Goal: Check status: Check status

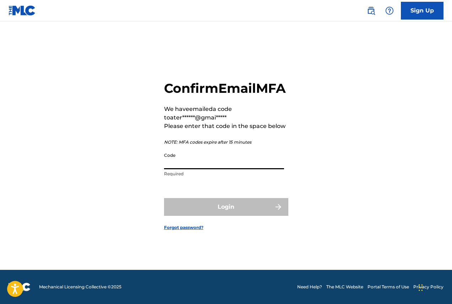
paste input "151534"
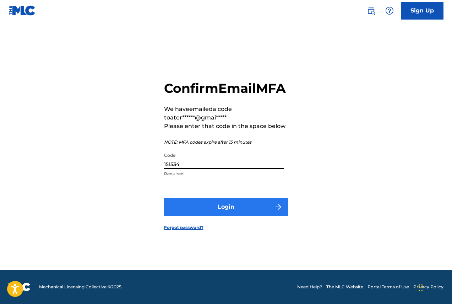
type input "151534"
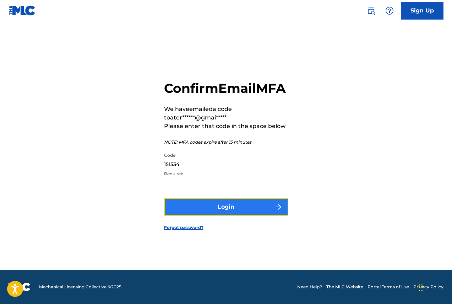
click at [212, 209] on button "Login" at bounding box center [226, 207] width 124 height 18
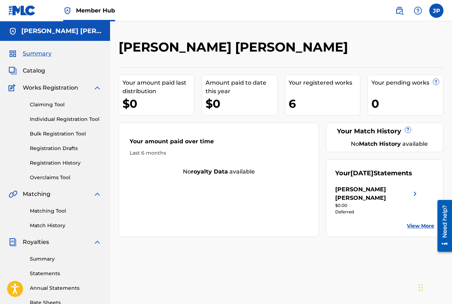
click at [413, 228] on link "View More" at bounding box center [420, 225] width 27 height 7
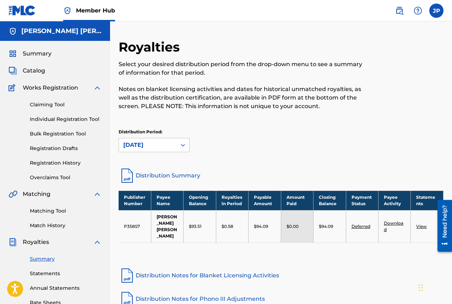
click at [205, 232] on td "$93.51" at bounding box center [200, 226] width 32 height 32
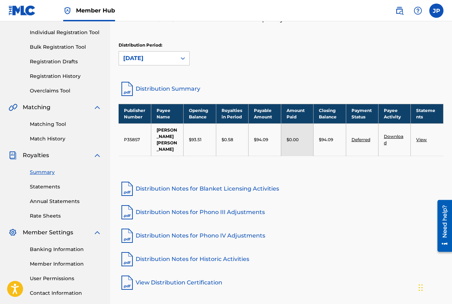
scroll to position [107, 0]
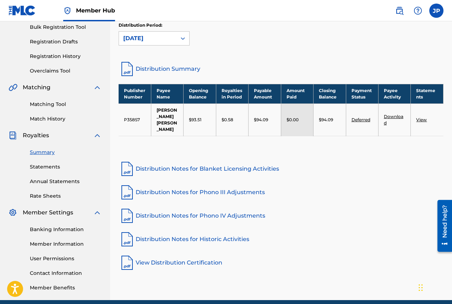
click at [362, 118] on link "Deferred" at bounding box center [361, 119] width 19 height 5
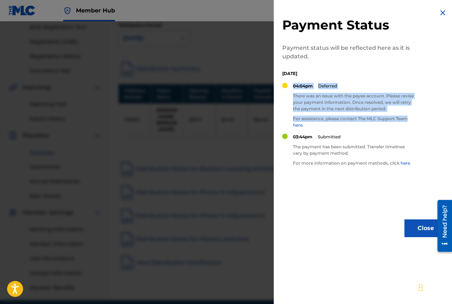
drag, startPoint x: 411, startPoint y: 117, endPoint x: 292, endPoint y: 97, distance: 120.9
click at [292, 97] on div "04:04pm Deferred There was an issue with the payee account. Please revise your …" at bounding box center [347, 108] width 131 height 51
click at [287, 73] on div at bounding box center [287, 73] width 0 height 0
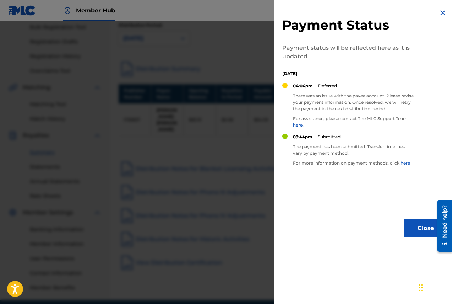
click at [300, 228] on div "Close" at bounding box center [364, 228] width 165 height 18
click at [228, 201] on div at bounding box center [226, 173] width 452 height 304
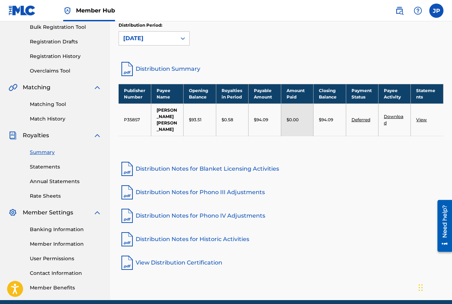
click at [423, 121] on link "View" at bounding box center [421, 119] width 11 height 5
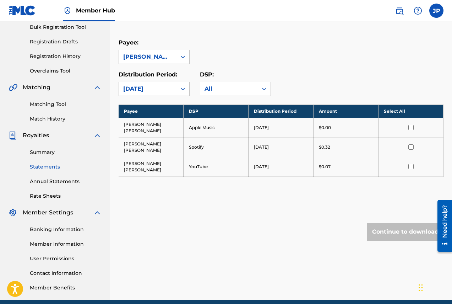
scroll to position [137, 0]
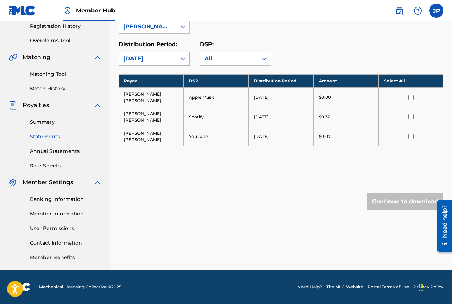
click at [171, 57] on div "[DATE]" at bounding box center [147, 58] width 49 height 9
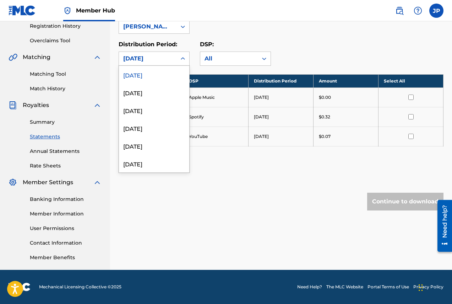
click at [171, 62] on div "[DATE]" at bounding box center [147, 58] width 49 height 9
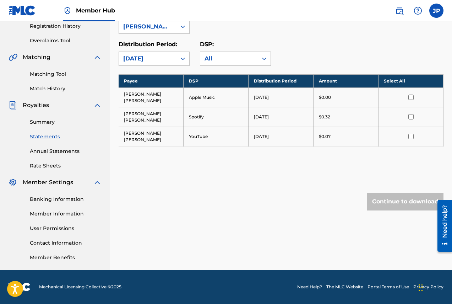
click at [172, 61] on div "[DATE]" at bounding box center [147, 58] width 49 height 9
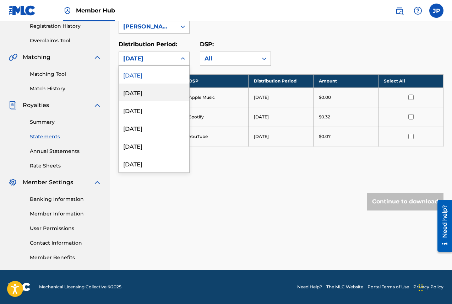
click at [156, 93] on div "[DATE]" at bounding box center [154, 92] width 70 height 18
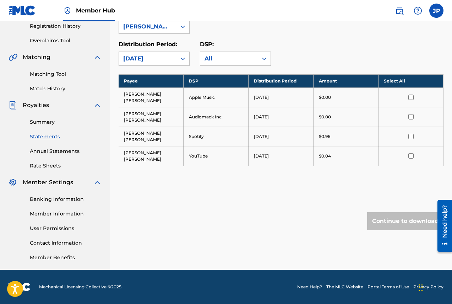
click at [169, 61] on div "[DATE]" at bounding box center [147, 58] width 49 height 9
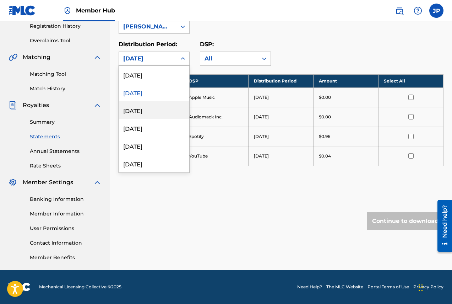
click at [153, 114] on div "[DATE]" at bounding box center [154, 110] width 70 height 18
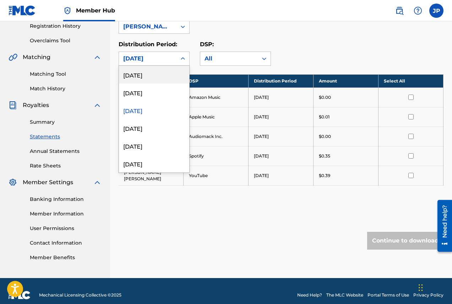
click at [168, 55] on div "[DATE]" at bounding box center [147, 58] width 49 height 9
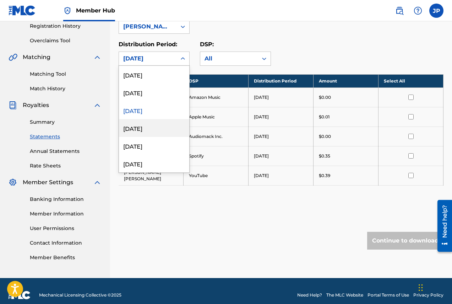
click at [152, 131] on div "[DATE]" at bounding box center [154, 128] width 70 height 18
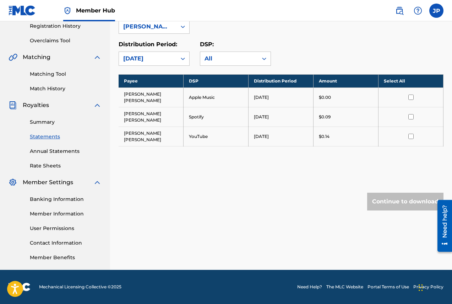
click at [175, 56] on div "[DATE]" at bounding box center [148, 58] width 58 height 13
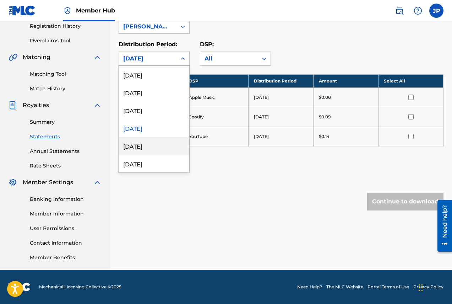
click at [151, 139] on div "[DATE]" at bounding box center [154, 146] width 70 height 18
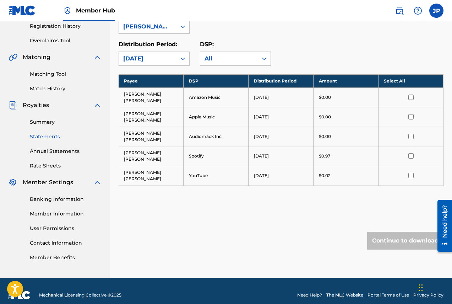
click at [182, 59] on icon at bounding box center [183, 59] width 4 height 2
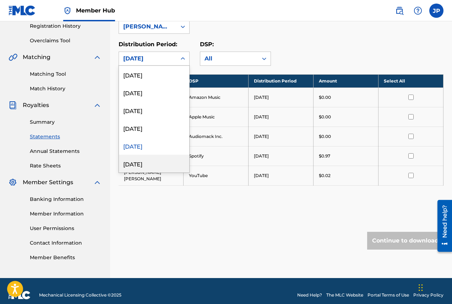
click at [158, 160] on div "[DATE]" at bounding box center [154, 163] width 70 height 18
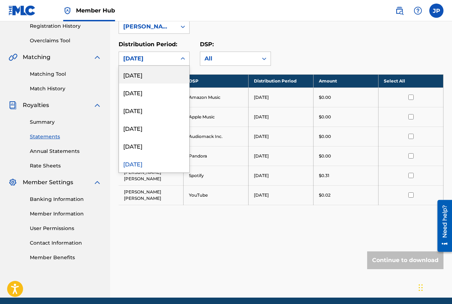
click at [183, 58] on icon at bounding box center [182, 58] width 7 height 7
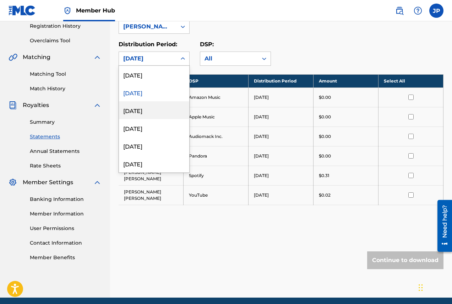
click at [155, 109] on div "[DATE]" at bounding box center [154, 110] width 70 height 18
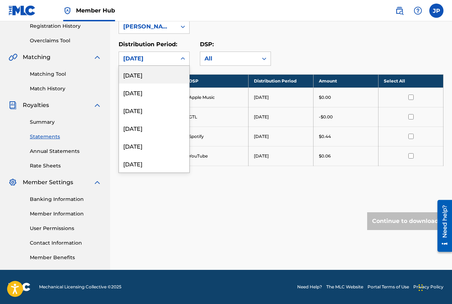
click at [173, 59] on div "[DATE]" at bounding box center [148, 58] width 58 height 13
click at [158, 164] on div "[DATE]" at bounding box center [154, 163] width 70 height 18
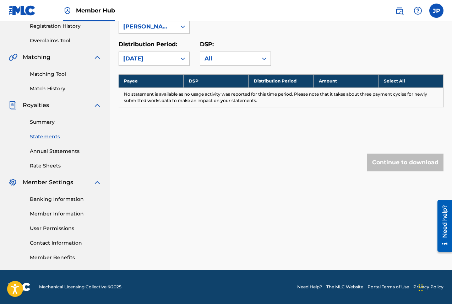
click at [171, 59] on div "[DATE]" at bounding box center [147, 58] width 49 height 9
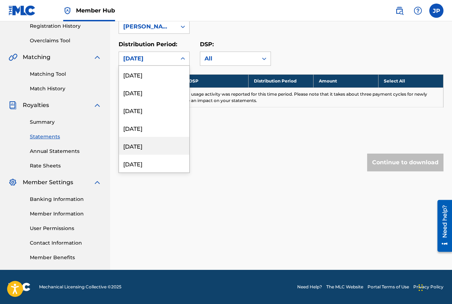
click at [152, 141] on div "[DATE]" at bounding box center [154, 146] width 70 height 18
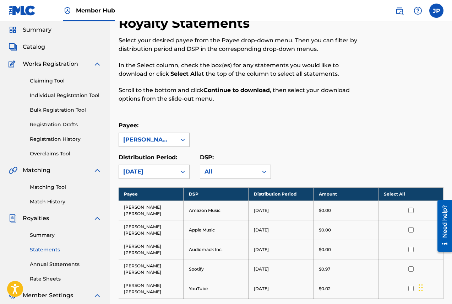
scroll to position [0, 0]
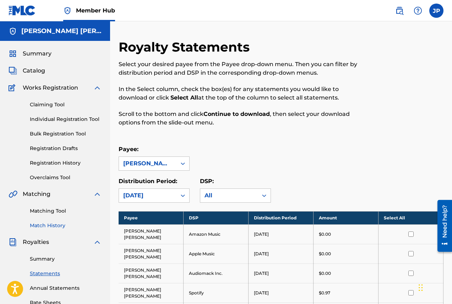
click at [47, 227] on link "Match History" at bounding box center [66, 225] width 72 height 7
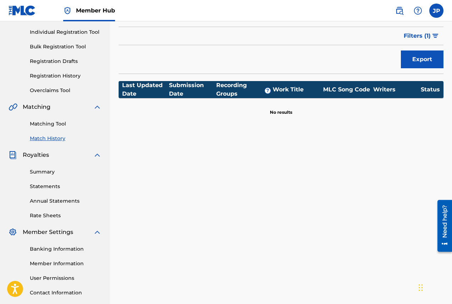
scroll to position [107, 0]
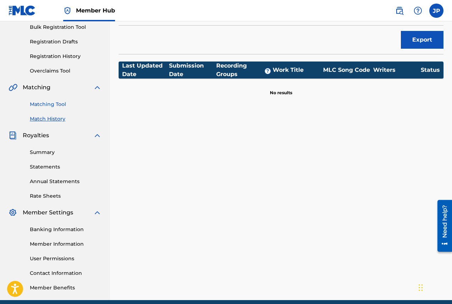
click at [54, 106] on link "Matching Tool" at bounding box center [66, 103] width 72 height 7
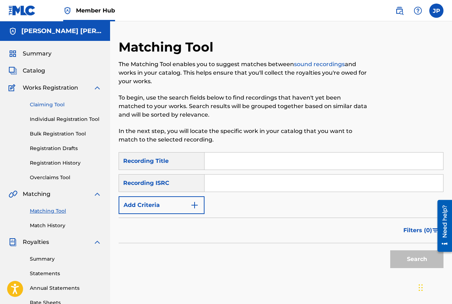
click at [51, 104] on link "Claiming Tool" at bounding box center [66, 104] width 72 height 7
